Goal: Find specific page/section: Find specific page/section

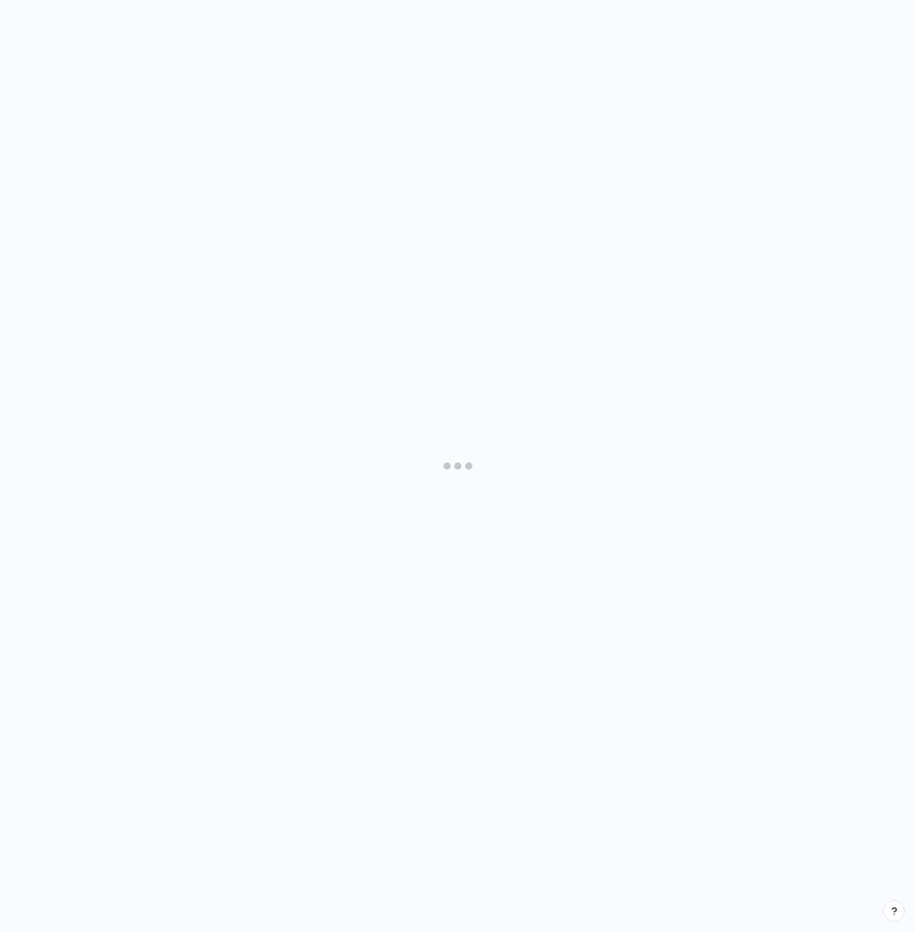
click at [404, 195] on div at bounding box center [457, 466] width 915 height 932
click at [430, 286] on div at bounding box center [457, 466] width 915 height 932
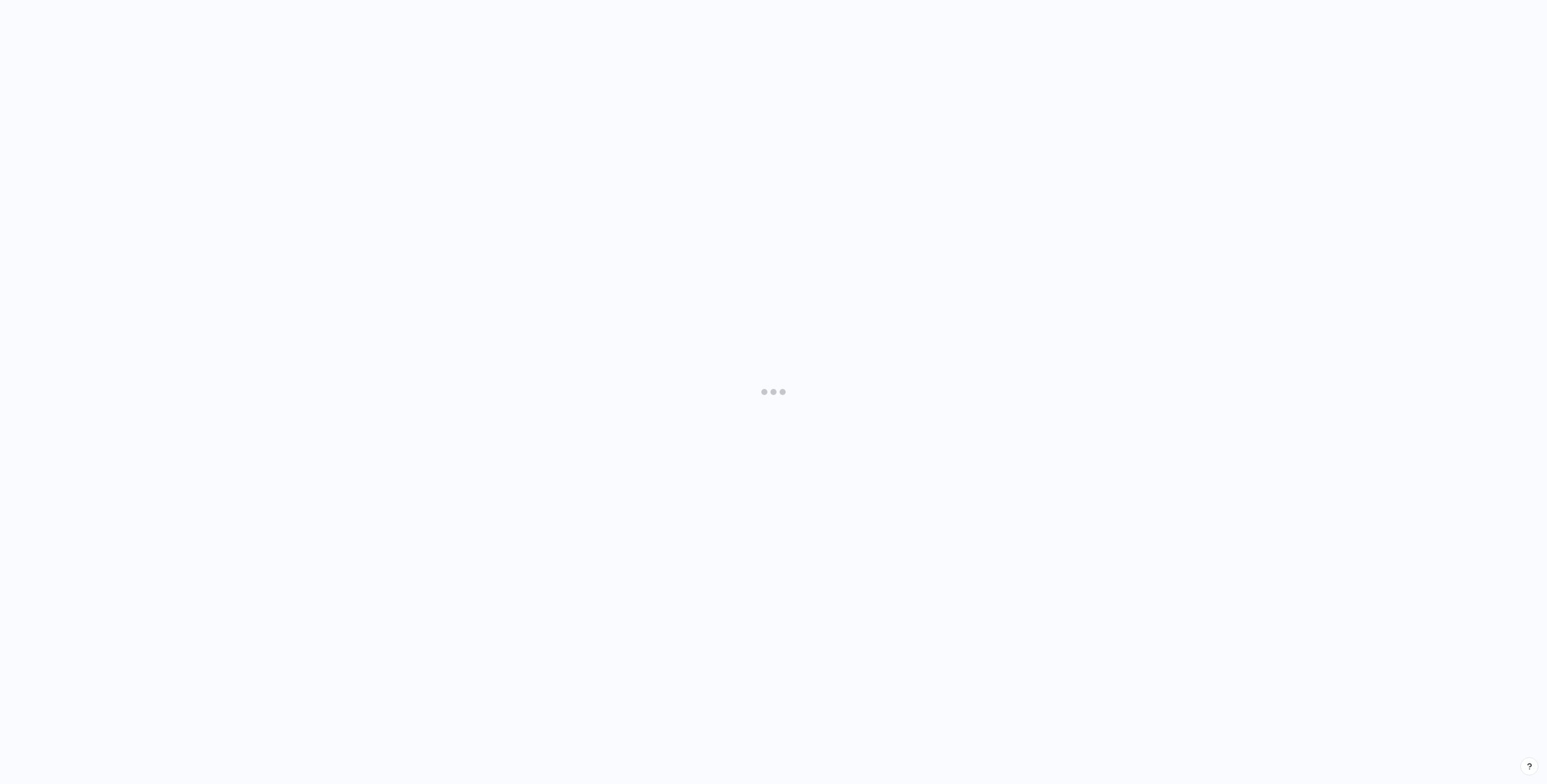
click at [585, 255] on div at bounding box center [774, 392] width 1547 height 784
